Goal: Complete application form

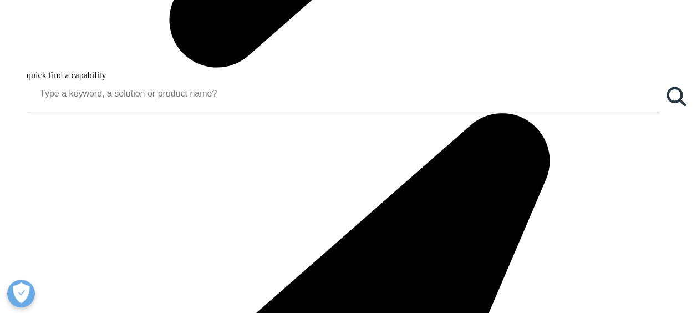
scroll to position [852, 0]
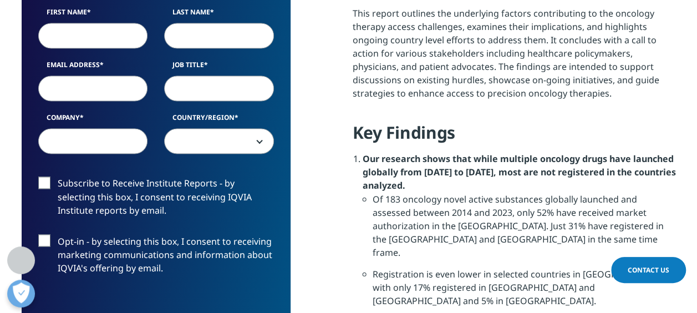
click at [60, 34] on input "First Name" at bounding box center [93, 36] width 110 height 26
type input "SALOMAO"
type input "[PERSON_NAME]"
type input "[EMAIL_ADDRESS][DOMAIN_NAME]"
type input "Manager Market Excellence"
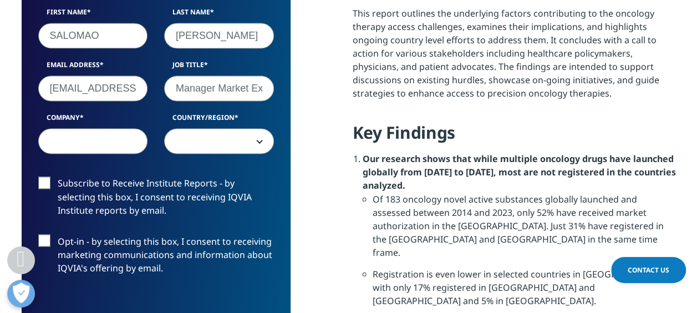
type input "MSD"
select select "[GEOGRAPHIC_DATA]"
click at [49, 183] on label "Subscribe to Receive Institute Reports - by selecting this box, I consent to re…" at bounding box center [156, 199] width 236 height 46
click at [58, 176] on input "Subscribe to Receive Institute Reports - by selecting this box, I consent to re…" at bounding box center [58, 176] width 0 height 0
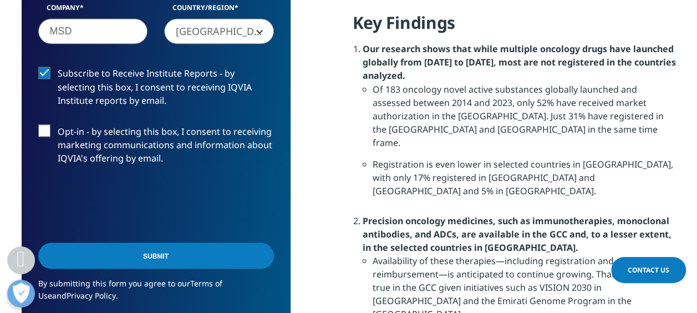
scroll to position [963, 0]
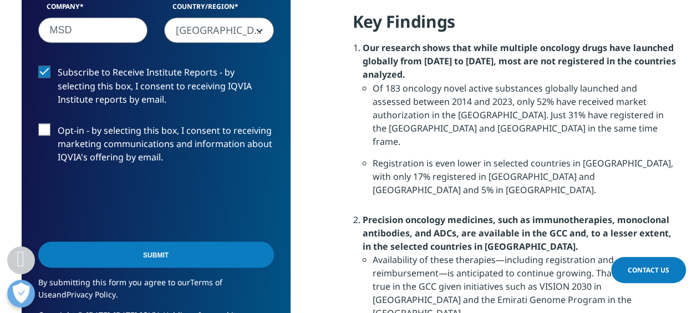
click at [49, 136] on label "Opt-in - by selecting this box, I consent to receiving marketing communications…" at bounding box center [156, 146] width 236 height 46
click at [58, 123] on input "Opt-in - by selecting this box, I consent to receiving marketing communications…" at bounding box center [58, 123] width 0 height 0
click at [158, 255] on input "Submit" at bounding box center [156, 254] width 236 height 26
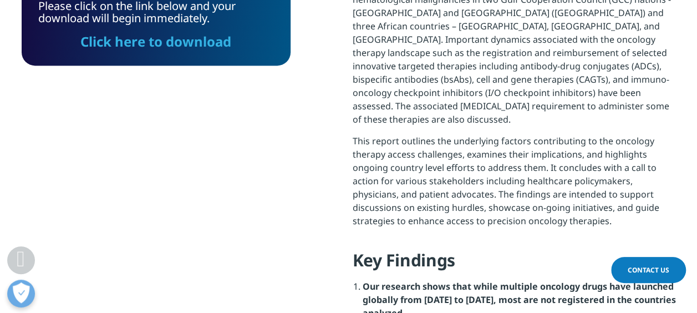
scroll to position [82, 268]
click at [204, 42] on link "Click here to download" at bounding box center [155, 41] width 151 height 18
